Goal: Contribute content

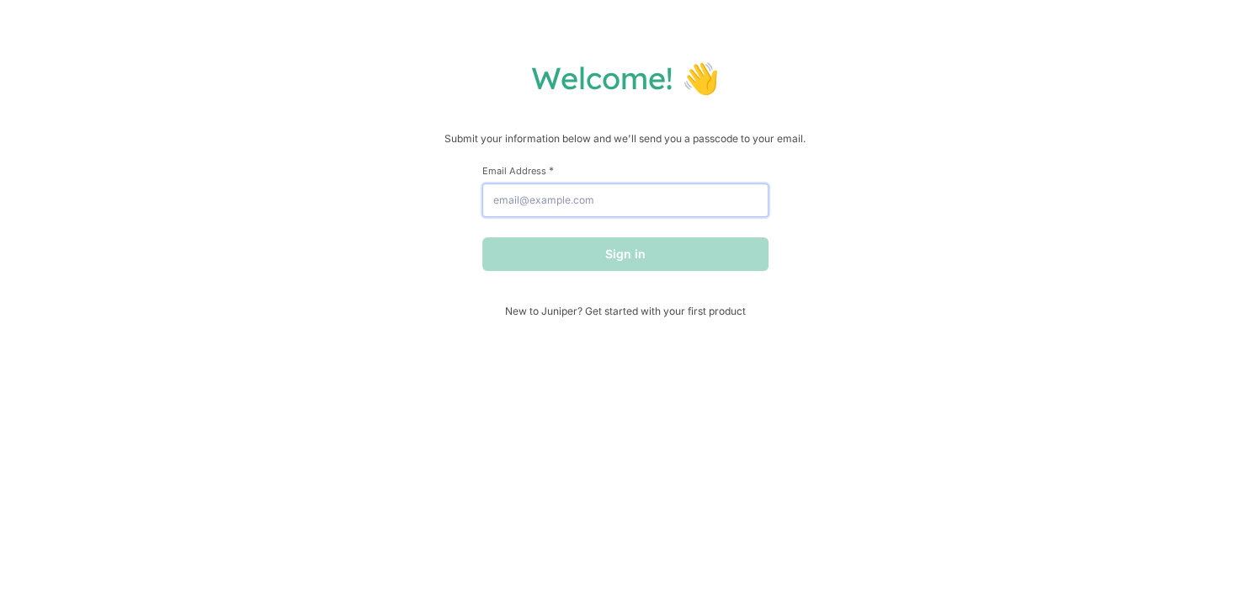
click at [586, 198] on input "Email Address *" at bounding box center [625, 200] width 286 height 34
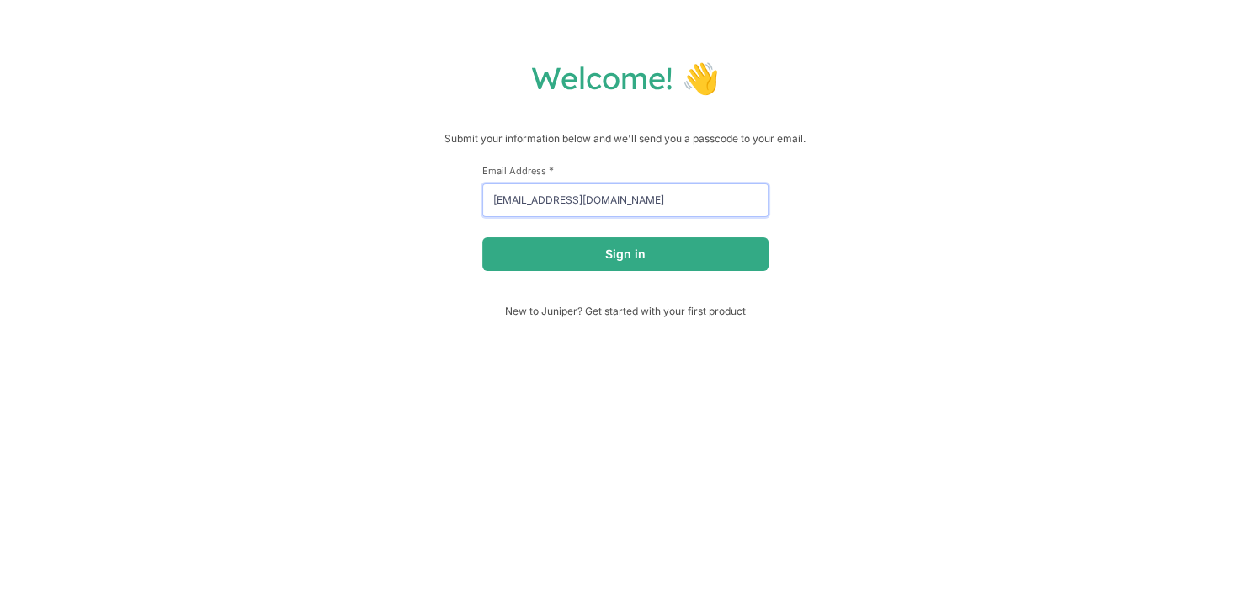
type input "[EMAIL_ADDRESS][DOMAIN_NAME]"
click at [482, 237] on button "Sign in" at bounding box center [625, 254] width 286 height 34
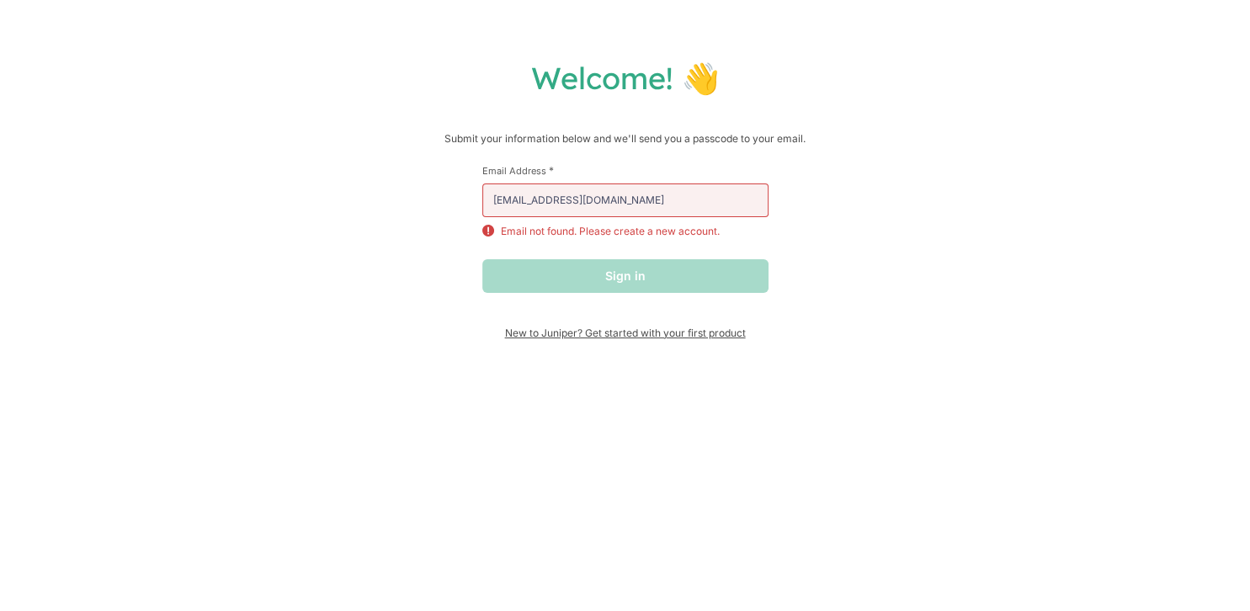
click at [559, 337] on span "New to Juniper? Get started with your first product" at bounding box center [625, 333] width 286 height 13
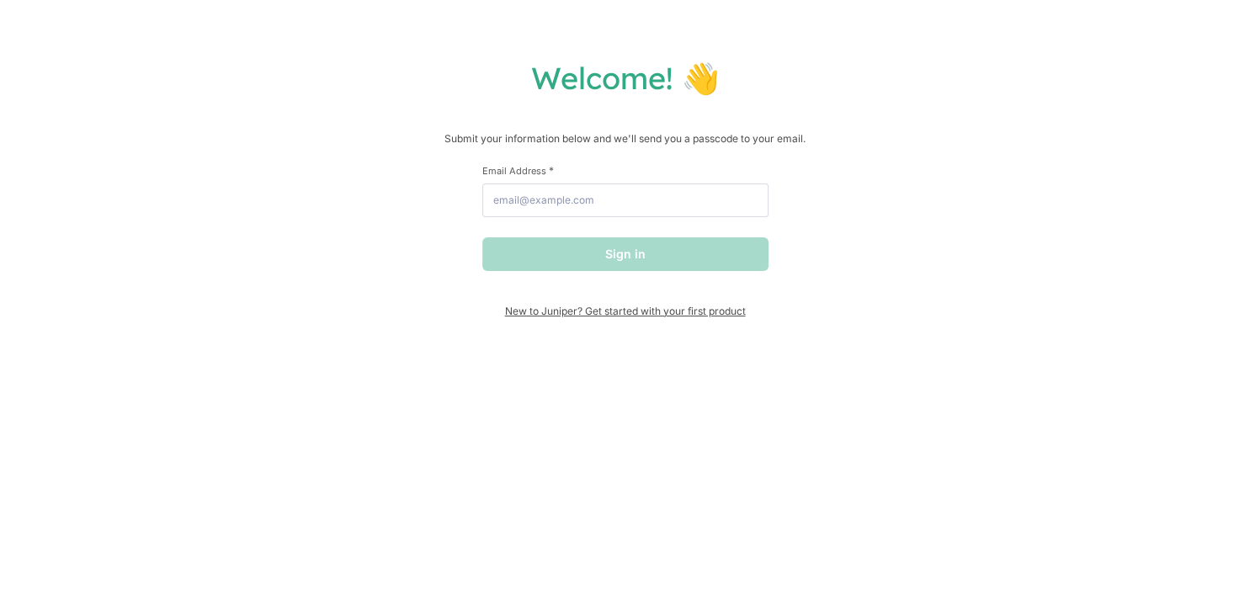
click at [629, 312] on span "New to Juniper? Get started with your first product" at bounding box center [625, 311] width 286 height 13
